Goal: Find specific page/section: Find specific page/section

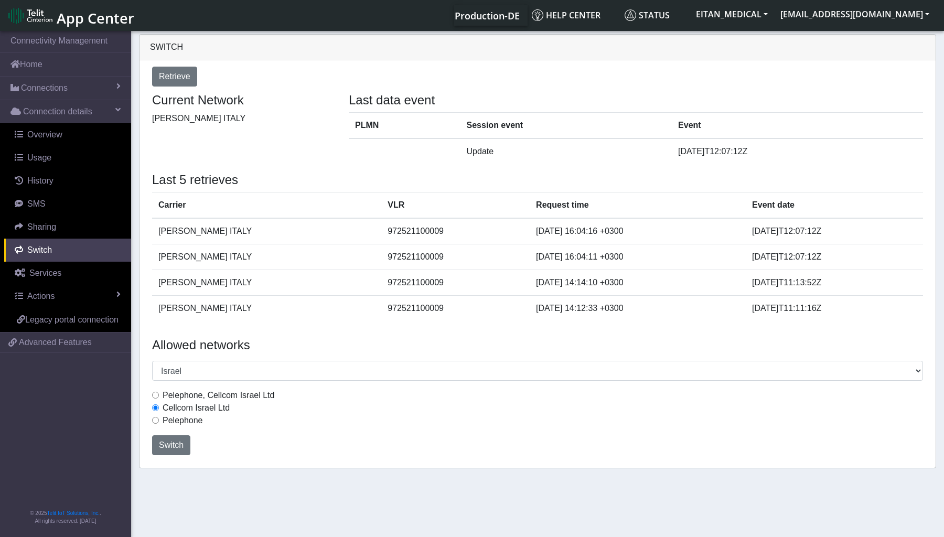
select select "Israel"
click at [42, 84] on span "Connections" at bounding box center [44, 88] width 47 height 13
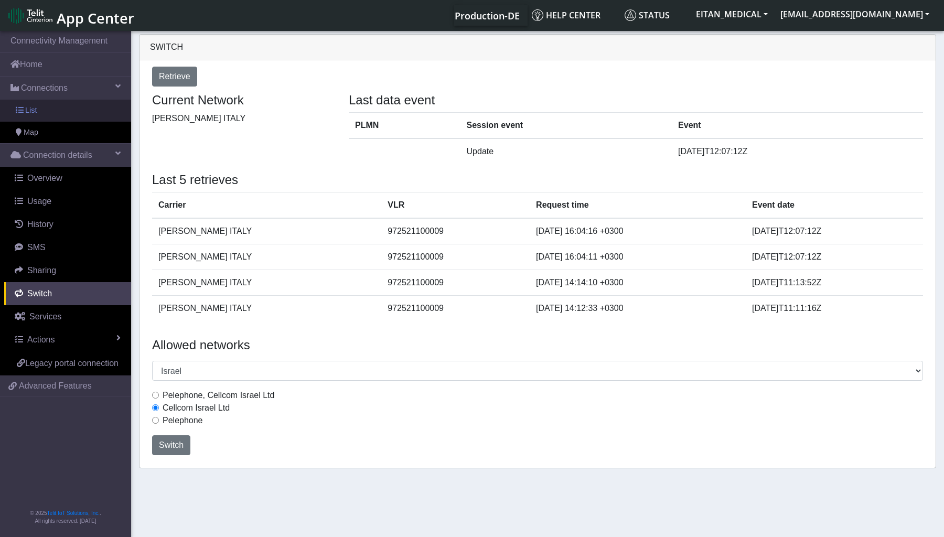
click at [35, 103] on link "List" at bounding box center [65, 111] width 131 height 22
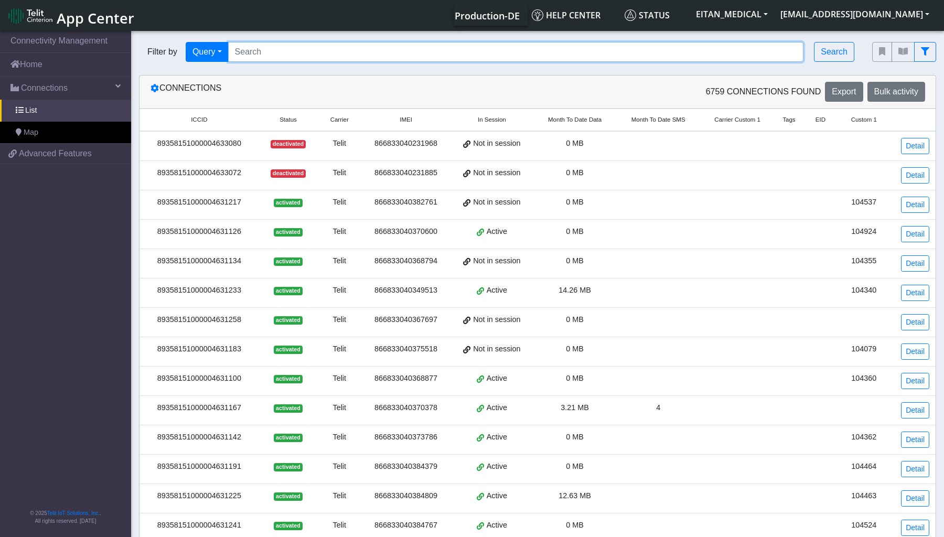
click at [291, 58] on input "Search..." at bounding box center [516, 52] width 576 height 20
click at [381, 58] on input "Search..." at bounding box center [516, 52] width 576 height 20
paste input "89358151000011626036"
type input "89358151000011626036"
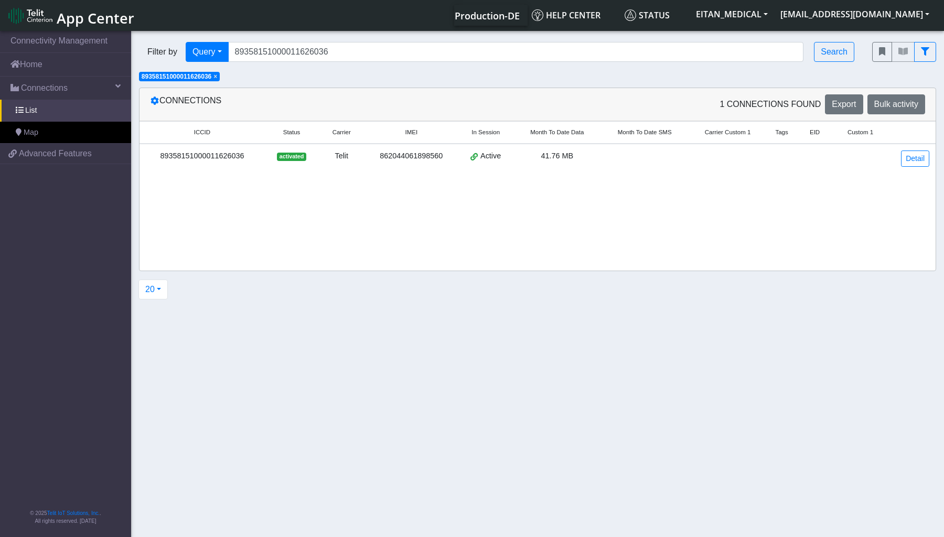
click at [234, 163] on td "89358151000011626036" at bounding box center [202, 158] width 125 height 29
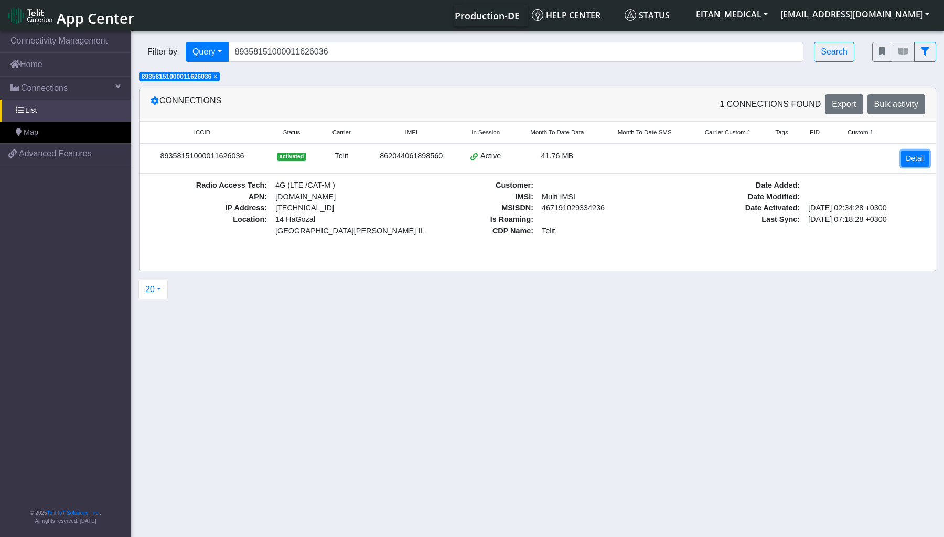
click at [909, 159] on link "Detail" at bounding box center [915, 159] width 28 height 16
